Goal: Answer question/provide support: Share knowledge or assist other users

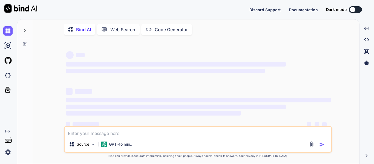
click at [27, 31] on div at bounding box center [24, 28] width 10 height 19
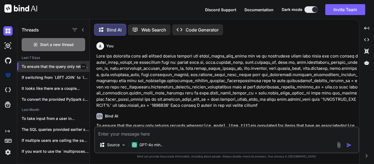
scroll to position [3, 0]
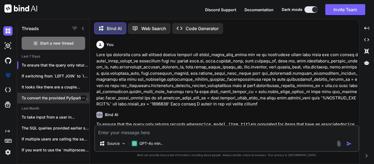
click at [60, 99] on p "To convert the provided PySpark code to..." at bounding box center [56, 97] width 68 height 5
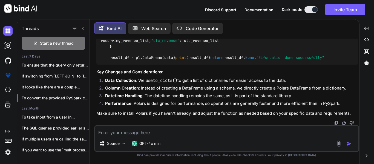
scroll to position [2271, 0]
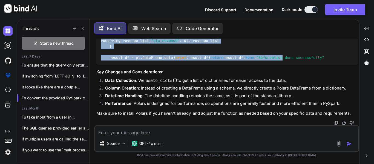
scroll to position [2686, 0]
drag, startPoint x: 99, startPoint y: 45, endPoint x: 246, endPoint y: 90, distance: 153.6
copy code "import polars as pl import json from datetime import datetime, timedelta def ge…"
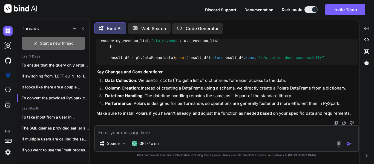
click at [68, 43] on span "Start a new thread" at bounding box center [57, 42] width 34 height 5
type textarea "x"
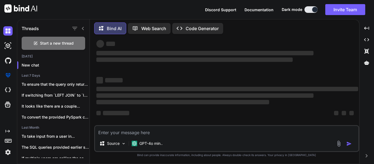
scroll to position [10, 0]
click at [121, 127] on textarea at bounding box center [226, 131] width 263 height 10
type textarea "C"
type textarea "x"
type textarea "Co"
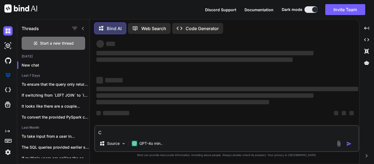
type textarea "x"
type textarea "Con"
type textarea "x"
type textarea "Conv"
type textarea "x"
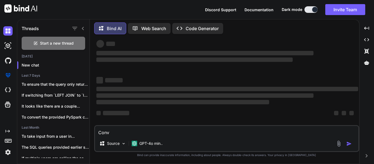
type textarea "Conve"
type textarea "x"
type textarea "Conver"
type textarea "x"
type textarea "Convert"
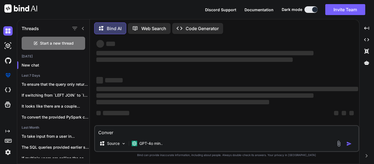
type textarea "x"
type textarea "Convert"
type textarea "x"
type textarea "Convert t"
type textarea "x"
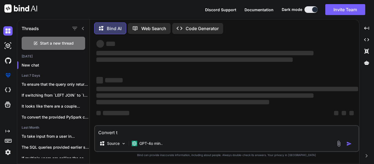
type textarea "Convert th"
type textarea "x"
type textarea "Convert thi"
type textarea "x"
type textarea "Convert this"
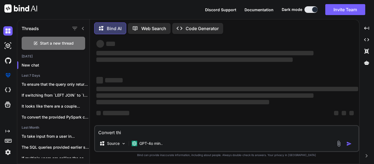
type textarea "x"
type textarea "Convert this"
type textarea "x"
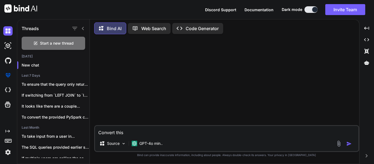
scroll to position [0, 0]
type textarea "Convert this t"
type textarea "x"
type textarea "Convert this to"
type textarea "x"
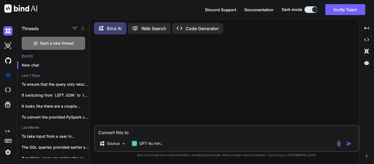
type textarea "Convert this to"
type textarea "x"
type textarea "Convert this to t"
type textarea "x"
type textarea "Convert this to th"
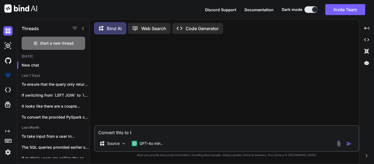
type textarea "x"
type textarea "Convert this to the"
type textarea "x"
type textarea "Convert this to the"
type textarea "x"
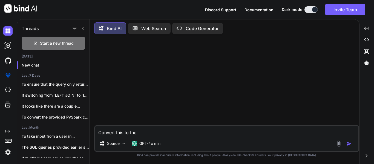
type textarea "Convert this to the d"
type textarea "x"
type textarea "Convert this to the da"
type textarea "x"
type textarea "Convert this to the dat"
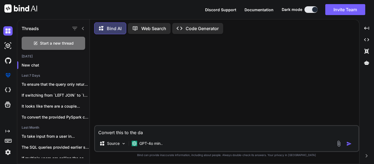
type textarea "x"
type textarea "Convert this to the date"
type textarea "x"
type textarea "Convert this to the date"
type textarea "x"
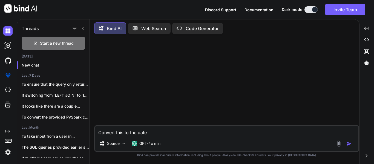
type textarea "Convert this to the date t"
type textarea "x"
type textarea "Convert this to the date"
type textarea "x"
type textarea "Convert this to the date"
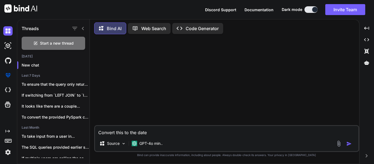
type textarea "x"
type textarea "Convert this to the datet"
type textarea "x"
type textarea "Convert this to the dateti"
type textarea "x"
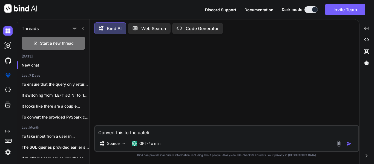
type textarea "Convert this to the datetim"
type textarea "x"
type textarea "Convert this to the datetime"
type textarea "x"
type textarea "Convert this to the datetime"
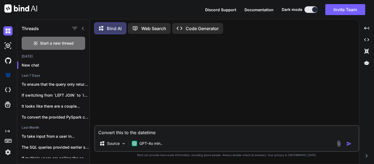
type textarea "x"
type textarea "Convert this to the datetime s"
type textarea "x"
type textarea "Convert this to the datetime si"
type textarea "x"
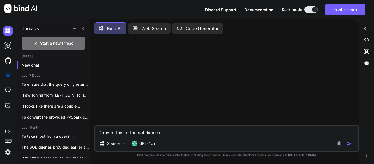
type textarea "Convert this to the datetime sin"
type textarea "x"
type textarea "Convert this to the datetime si"
type textarea "x"
type textarea "Convert this to the datetime s"
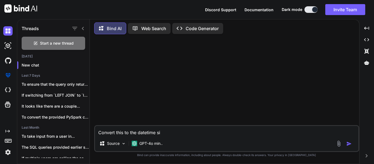
type textarea "x"
type textarea "Convert this to the datetime"
type textarea "x"
type textarea "Convert this to the datetime u"
type textarea "x"
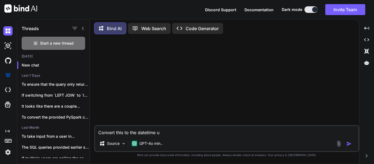
type textarea "Convert this to the datetime us"
type textarea "x"
type textarea "Convert this to the datetime usi"
type textarea "x"
type textarea "Convert this to the datetime usin"
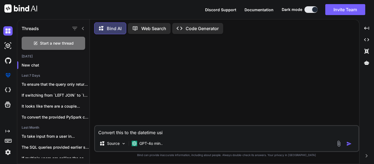
type textarea "x"
type textarea "Convert this to the datetime using"
type textarea "x"
type textarea "Convert this to the datetime using"
type textarea "x"
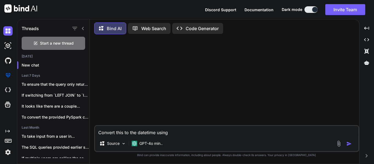
type textarea "Convert this to the datetime using t"
type textarea "x"
type textarea "Convert this to the datetime using th"
type textarea "x"
type textarea "Convert this to the datetime using the"
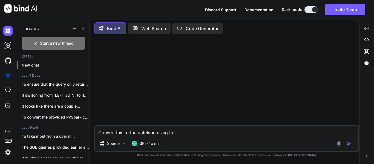
type textarea "x"
type textarea "Convert this to the datetime using the"
type textarea "x"
type textarea "Convert this to the datetime using the s"
type textarea "x"
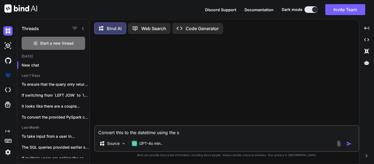
type textarea "Convert this to the datetime using the sq"
type textarea "x"
type textarea "Convert this to the datetime using the sql"
type textarea "x"
type textarea "Convert this to the datetime using the sql"
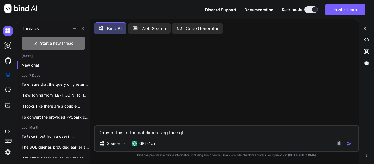
type textarea "x"
type textarea "Convert this to the datetime using the sql f"
type textarea "x"
type textarea "Convert this to the datetime using the sql fu"
type textarea "x"
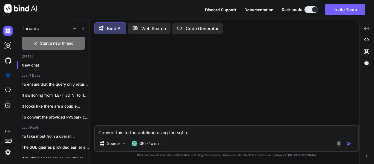
type textarea "Convert this to the datetime using the sql fun"
type textarea "x"
type textarea "Convert this to the datetime using the sql func"
type textarea "x"
type textarea "Convert this to the datetime using the sql funct"
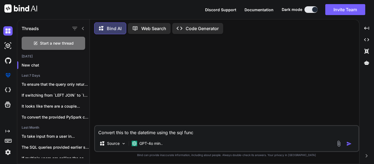
type textarea "x"
type textarea "Convert this to the datetime using the sql functi"
type textarea "x"
type textarea "Convert this to the datetime using the sql functio"
type textarea "x"
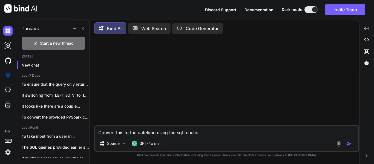
type textarea "Convert this to the datetime using the sql function"
type textarea "x"
type textarea "Convert this to the datetime using the sql functions"
type textarea "x"
type textarea "Convert this to the datetime using the sql functions"
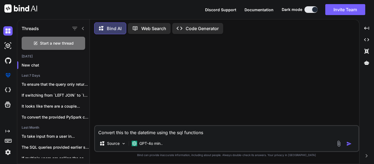
type textarea "x"
type textarea "Convert this to the datetime using the sql functions i"
type textarea "x"
type textarea "Convert this to the datetime using the sql functions in"
type textarea "x"
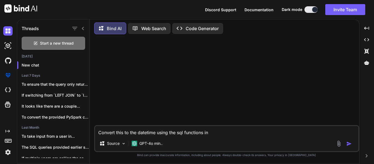
type textarea "Convert this to the datetime using the sql functions in"
type textarea "x"
type textarea "Convert this to the datetime using the sql functions in p"
type textarea "x"
type textarea "Convert this to the datetime using the sql functions in po"
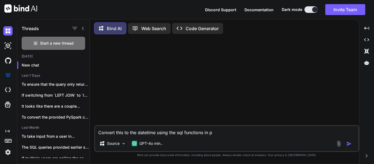
type textarea "x"
type textarea "Convert this to the datetime using the sql functions in pol"
type textarea "x"
type textarea "Convert this to the datetime using the sql functions in [DATE]"
type textarea "x"
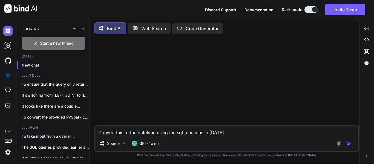
type textarea "Convert this to the datetime using the sql functions in polar"
type textarea "x"
type textarea "Convert this to the datetime using the sql functions in polars"
type textarea "x"
type textarea "Convert this to the datetime using the sql functions in polars"
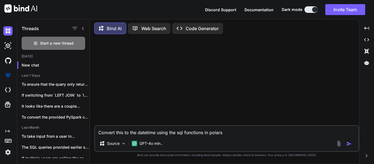
type textarea "x"
type textarea "Convert this to the datetime using the sql functions in polars o"
type textarea "x"
type textarea "Convert this to the datetime using the sql functions in polars on"
type textarea "x"
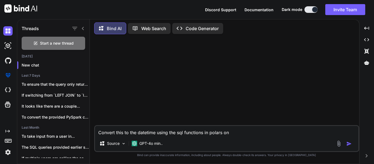
type textarea "Convert this to the datetime using the sql functions in polars onl"
type textarea "x"
type textarea "Convert this to the datetime using the sql functions in polars only"
type textarea "x"
type textarea "Convert this to the datetime using the sql functions in polars only"
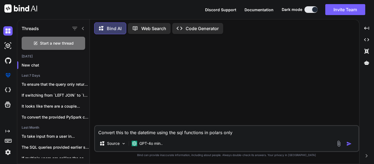
type textarea "x"
type textarea "Convert this to the datetime using the sql functions in polars only n"
type textarea "x"
type textarea "Convert this to the datetime using the sql functions in polars only no"
type textarea "x"
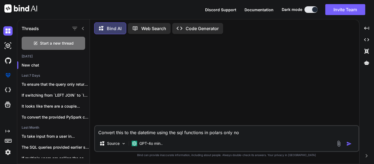
type textarea "Convert this to the datetime using the sql functions in polars only not"
type textarea "x"
type textarea "Convert this to the datetime using the sql functions in polars only not"
type textarea "x"
type textarea "Convert this to the datetime using the sql functions in polars only not f"
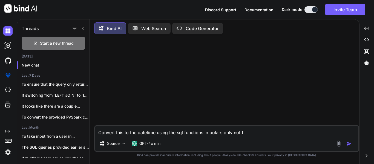
type textarea "x"
type textarea "Convert this to the datetime using the sql functions in polars only not fr"
type textarea "x"
type textarea "Convert this to the datetime using the sql functions in polars only not fro"
type textarea "x"
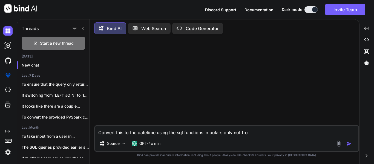
type textarea "Convert this to the datetime using the sql functions in polars only not from"
type textarea "x"
type textarea "Convert this to the datetime using the sql functions in polars only not from"
type textarea "x"
type textarea "Convert this to the datetime using the sql functions in polars only not from p"
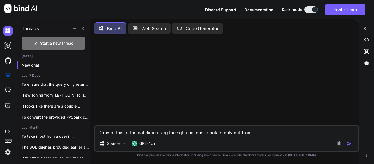
type textarea "x"
type textarea "Convert this to the datetime using the sql functions in polars only not from po"
type textarea "x"
type textarea "Convert this to the datetime using the sql functions in polars only not from pol"
type textarea "x"
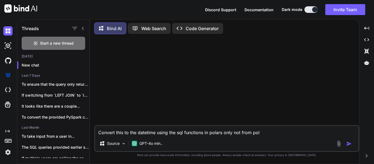
type textarea "Convert this to the datetime using the sql functions in polars only not from [D…"
type textarea "x"
type textarea "Convert this to the datetime using the sql functions in polars only not from po…"
type textarea "x"
type textarea "Convert this to the datetime using the sql functions in polars only not from po…"
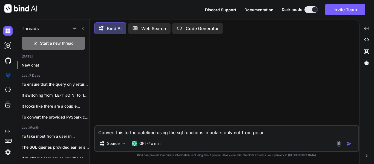
type textarea "x"
type textarea "Convert this to the datetime using the sql functions in polars only not from po…"
type textarea "x"
type textarea "Convert this to the datetime using the sql functions in polars only not from po…"
type textarea "x"
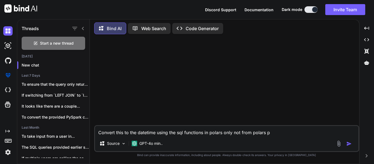
type textarea "Convert this to the datetime using the sql functions in polars only not from po…"
type textarea "x"
type textarea "Convert this to the datetime using the sql functions in polars only not from po…"
type textarea "x"
type textarea "Convert this to the datetime using the sql functions in polars only not from po…"
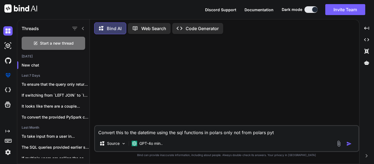
type textarea "x"
type textarea "Convert this to the datetime using the sql functions in polars only not from po…"
type textarea "x"
type textarea "Convert this to the datetime using the sql functions in polars only not from po…"
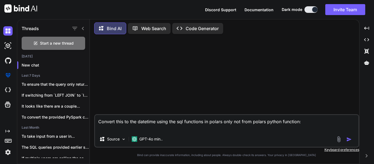
paste textarea ""[DATE]T00:00:00.000Z""
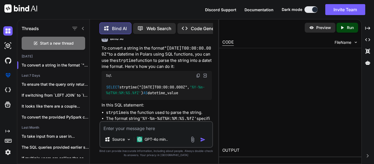
scroll to position [64, 0]
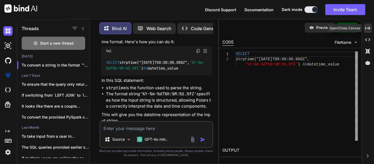
click at [369, 31] on div "Created with Pixso." at bounding box center [368, 28] width 8 height 9
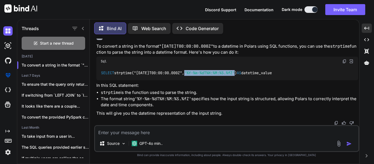
drag, startPoint x: 193, startPoint y: 72, endPoint x: 243, endPoint y: 74, distance: 50.1
click at [234, 74] on span "'%Y-%m-%dT%H:%M:%S.%fZ'" at bounding box center [209, 73] width 50 height 5
copy span "'%Y-%m-%dT%H:%M:%S.%fZ'"
